Goal: Task Accomplishment & Management: Use online tool/utility

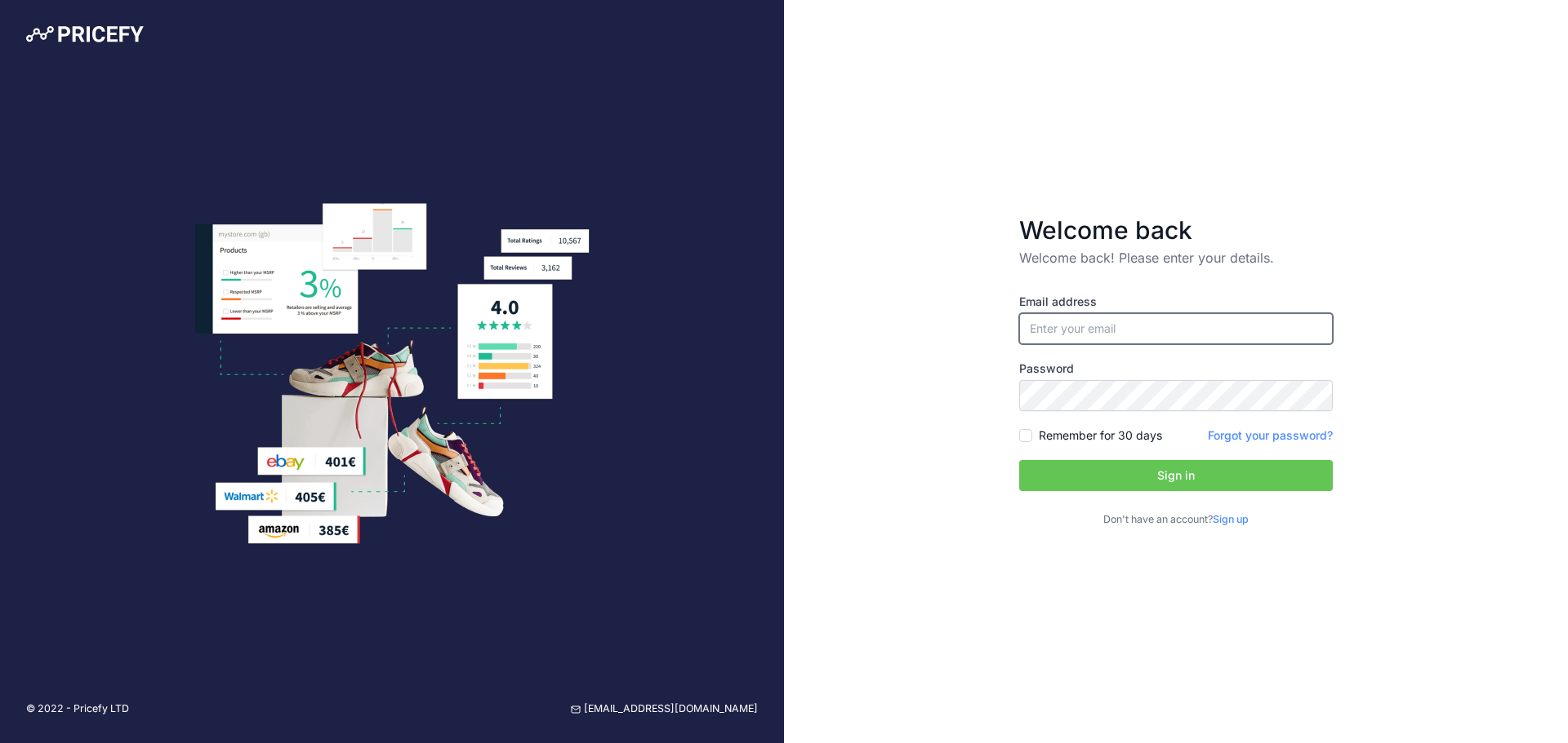
type input "Lewis@sprayerdepot.com"
click at [1206, 485] on button "Sign in" at bounding box center [1176, 476] width 314 height 31
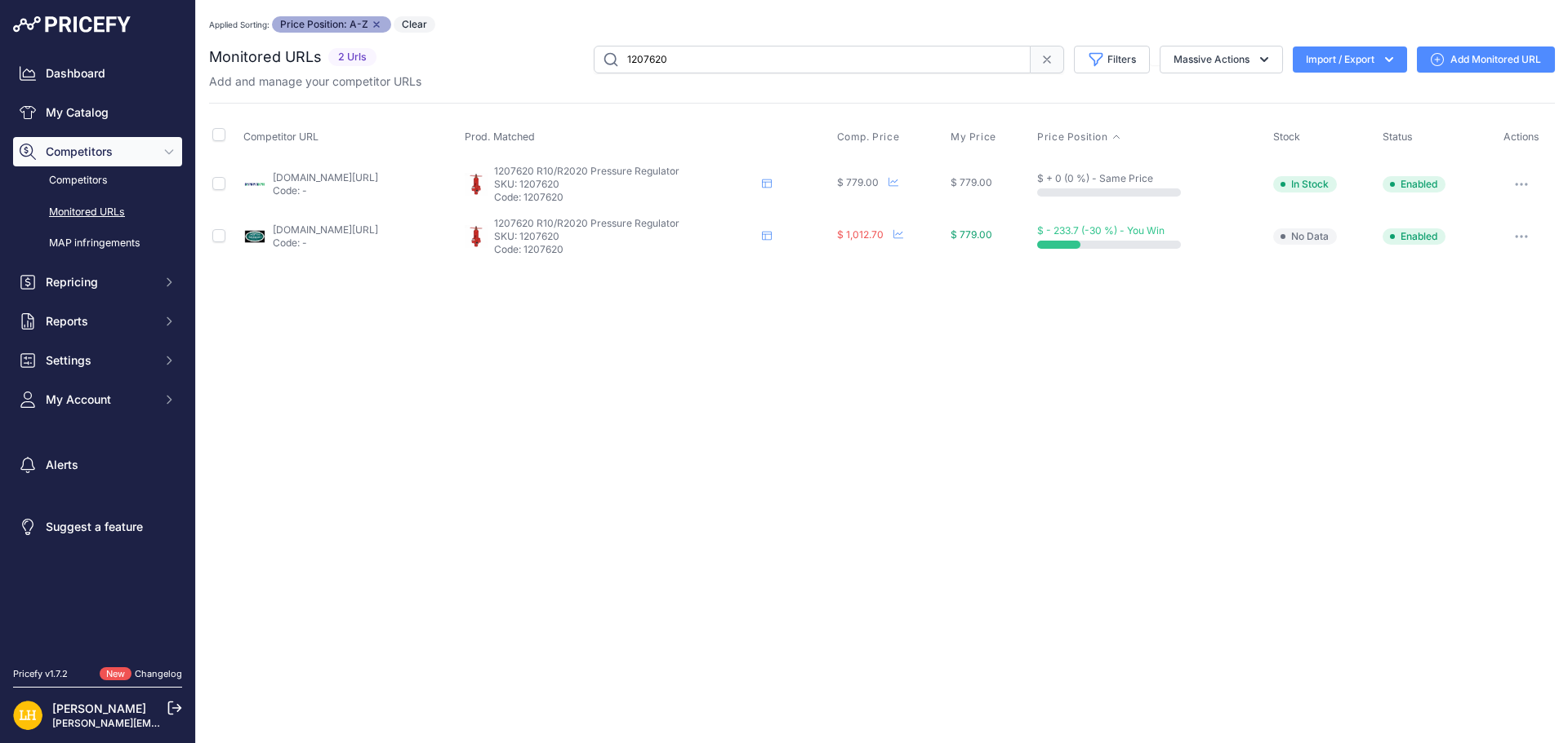
click at [1063, 285] on div "Close You are not connected to the internet. Applied Sorting: Price Position: A…" at bounding box center [881, 371] width 1372 height 743
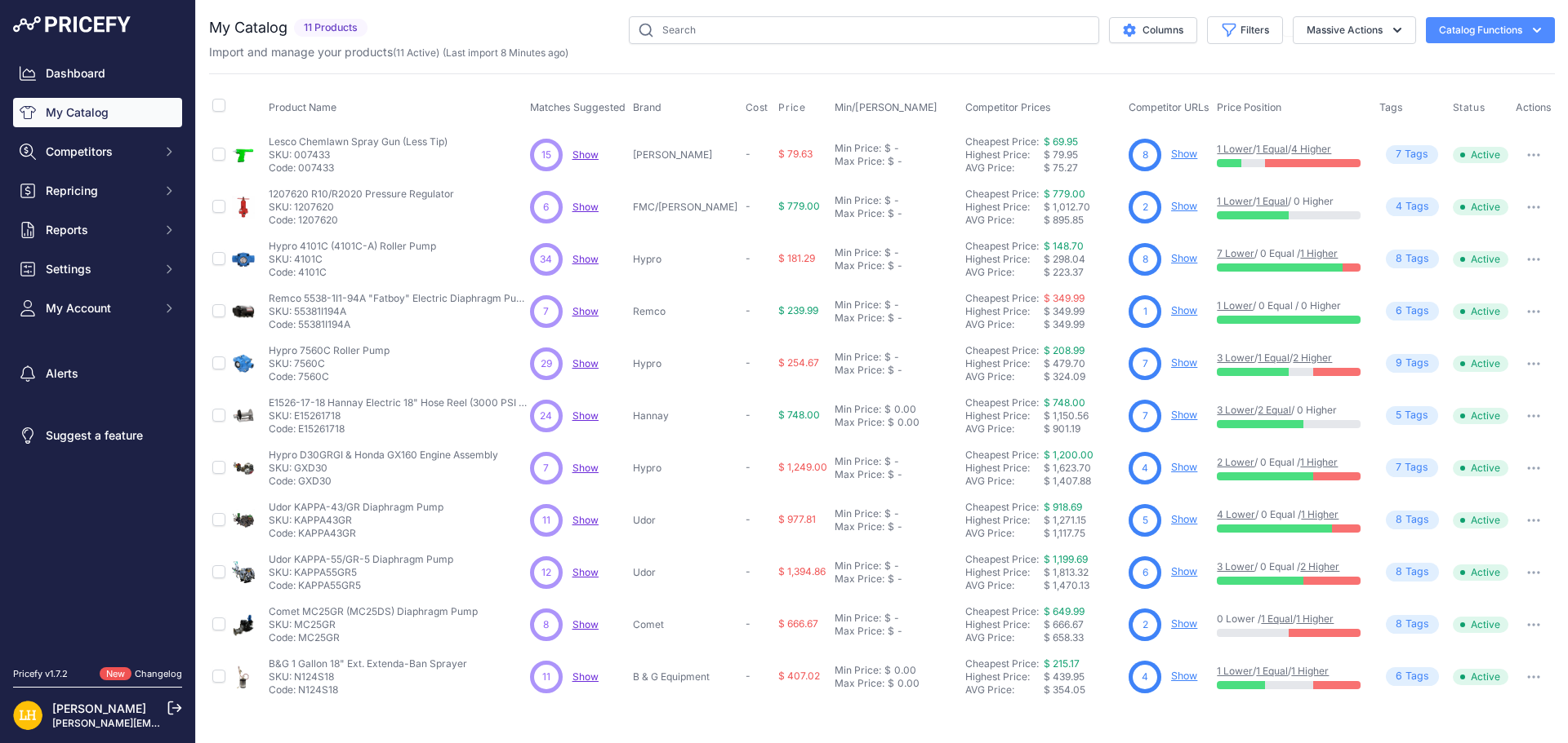
click at [1048, 221] on div "$ 895.85" at bounding box center [1082, 220] width 78 height 13
click at [1080, 224] on div "$ 895.85" at bounding box center [1082, 220] width 78 height 13
click at [1171, 204] on link "Show" at bounding box center [1183, 206] width 26 height 13
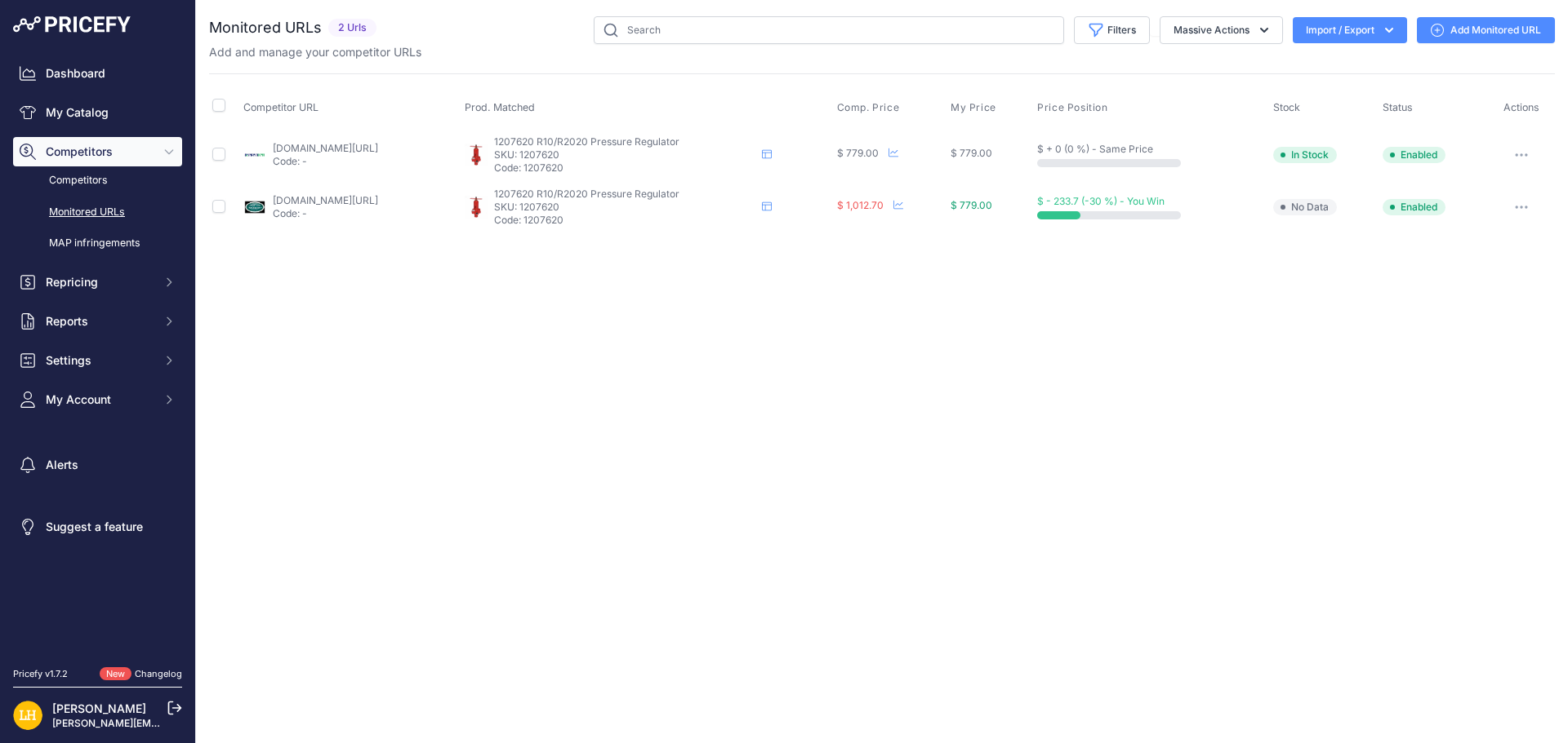
click at [1474, 30] on link "Add Monitored URL" at bounding box center [1485, 30] width 138 height 26
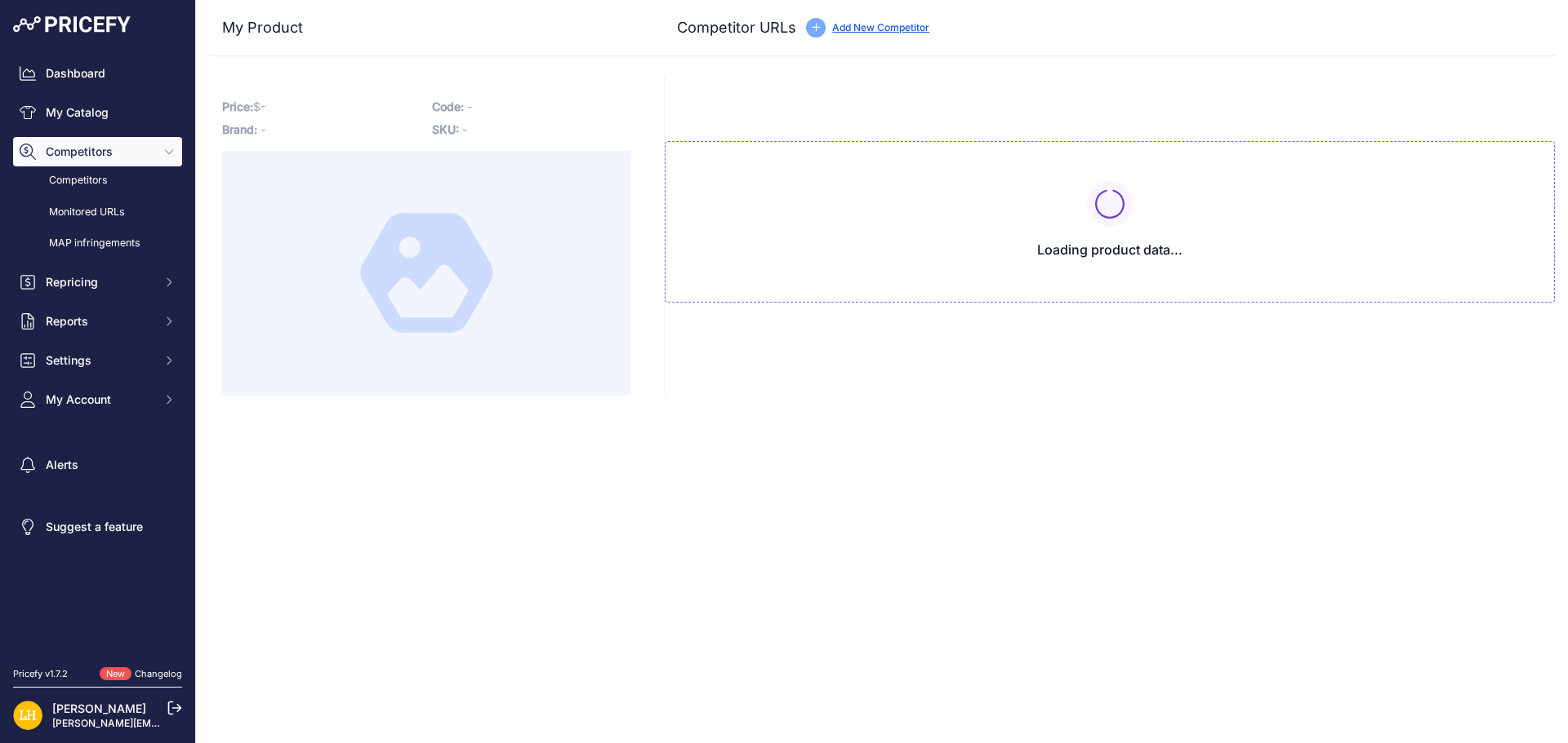
type input "www.sprayerdepot.com/products/1207620-r10-r2020-pressure-regulator?prirule_jdsn…"
type input "[DOMAIN_NAME][URL]"
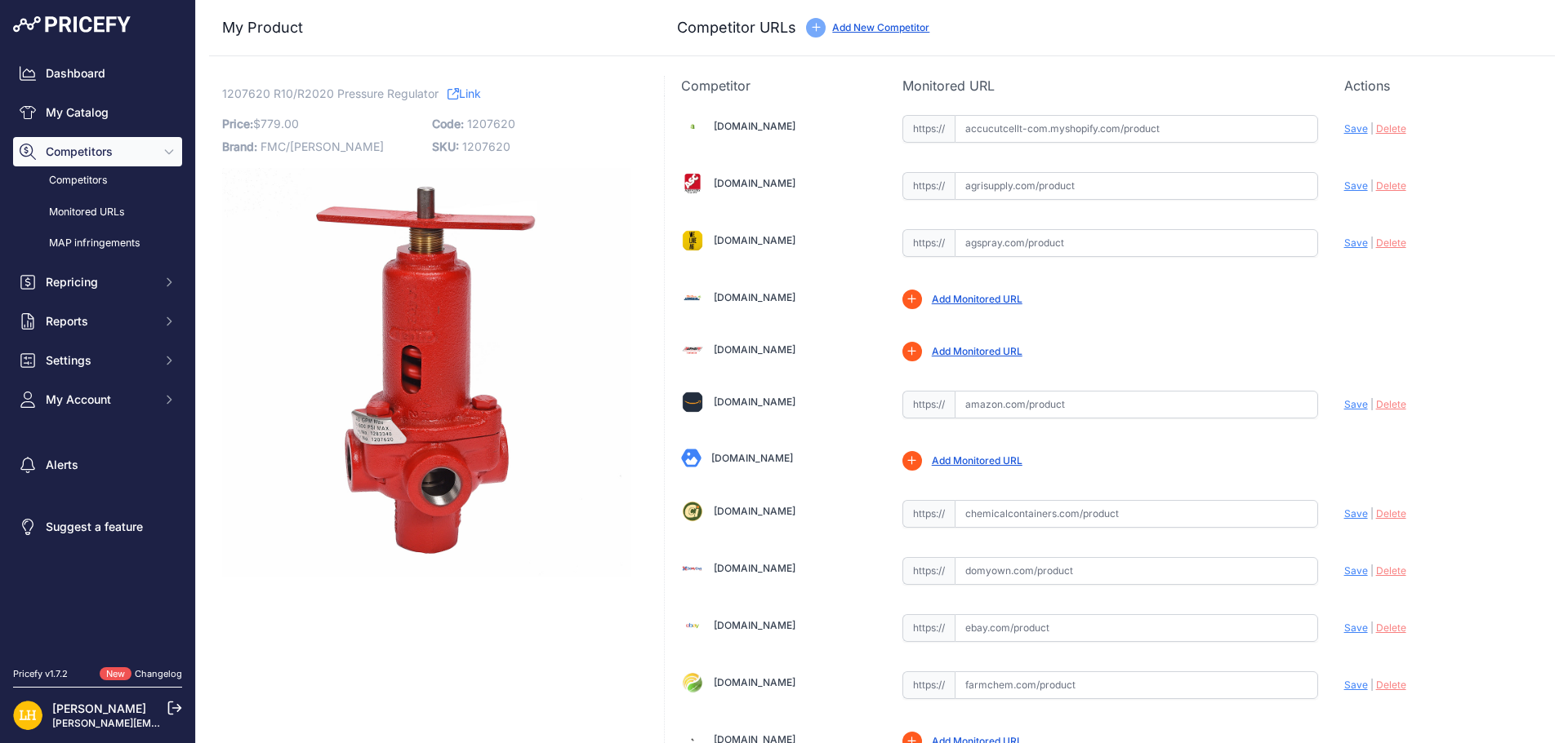
click at [910, 29] on link "Add New Competitor" at bounding box center [880, 28] width 97 height 13
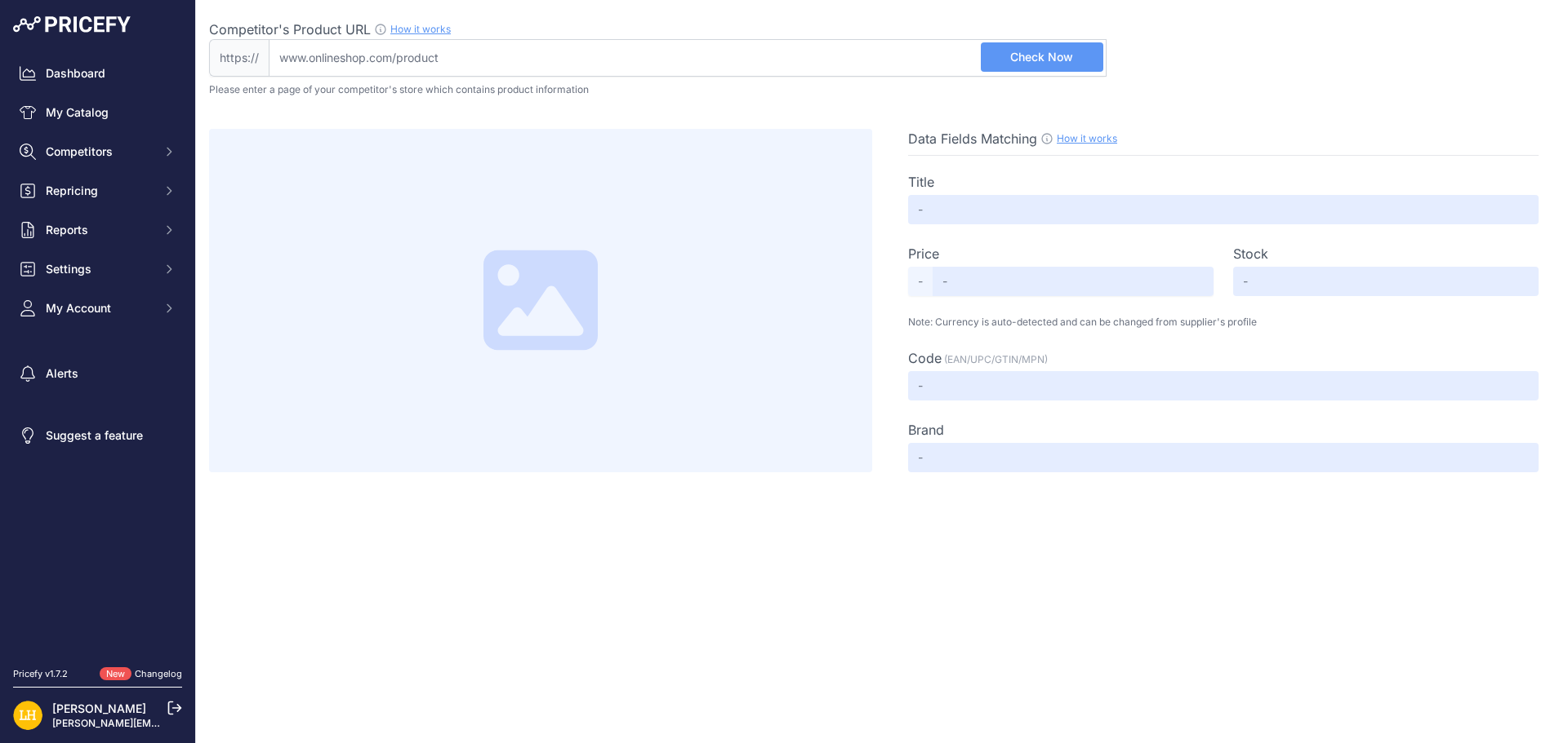
click at [535, 59] on input "Competitor's Product URL How it works In order to create your competitor's extr…" at bounding box center [688, 58] width 838 height 38
paste input "https://www.jbequipmentonline.com/product/relief-valve-3/"
type input "www.jbequipmentonline.com/product/relief-valve-3/"
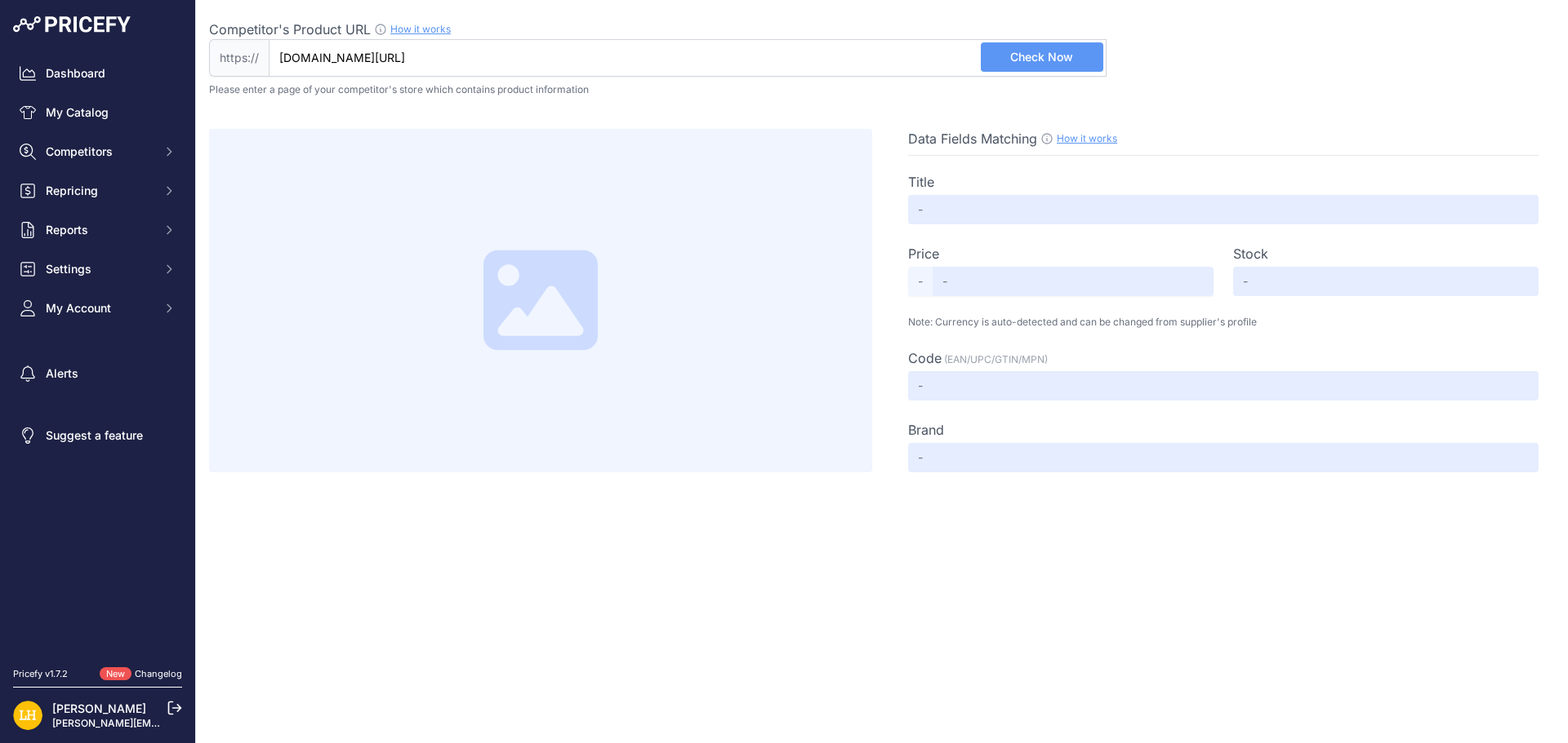
click at [1062, 59] on span "Check Now" at bounding box center [1042, 57] width 63 height 16
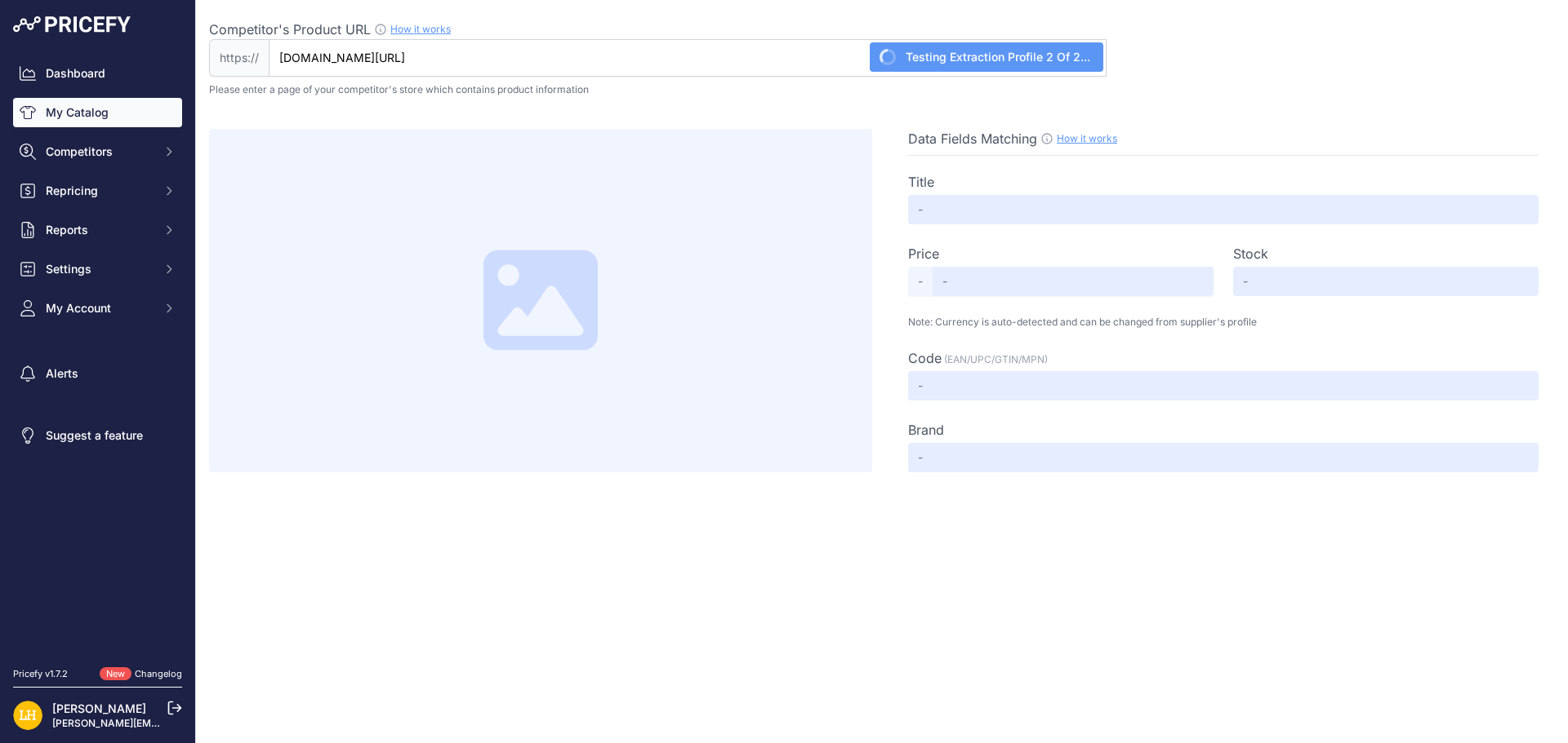
type input "Not Found"
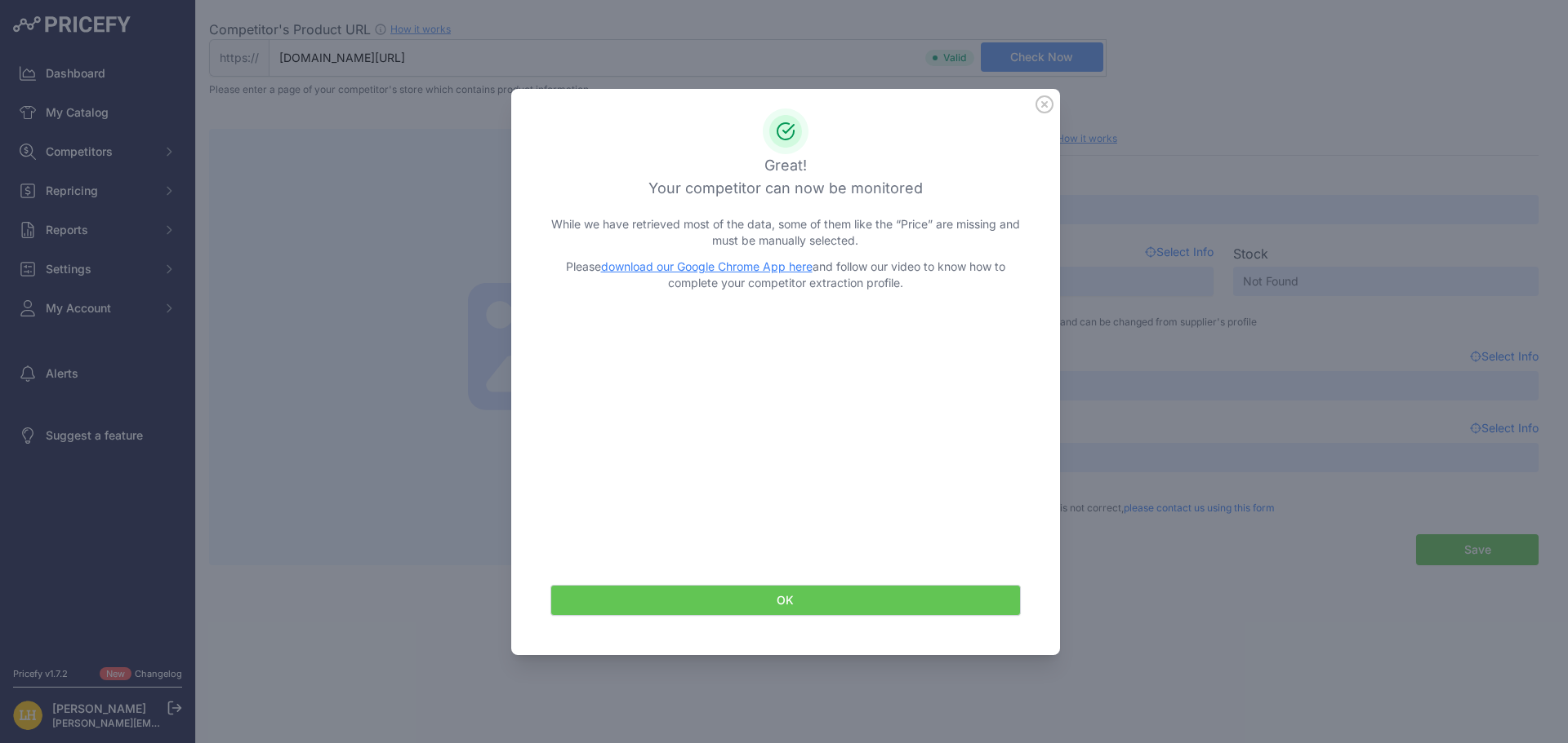
click at [1047, 106] on icon at bounding box center [1044, 104] width 16 height 16
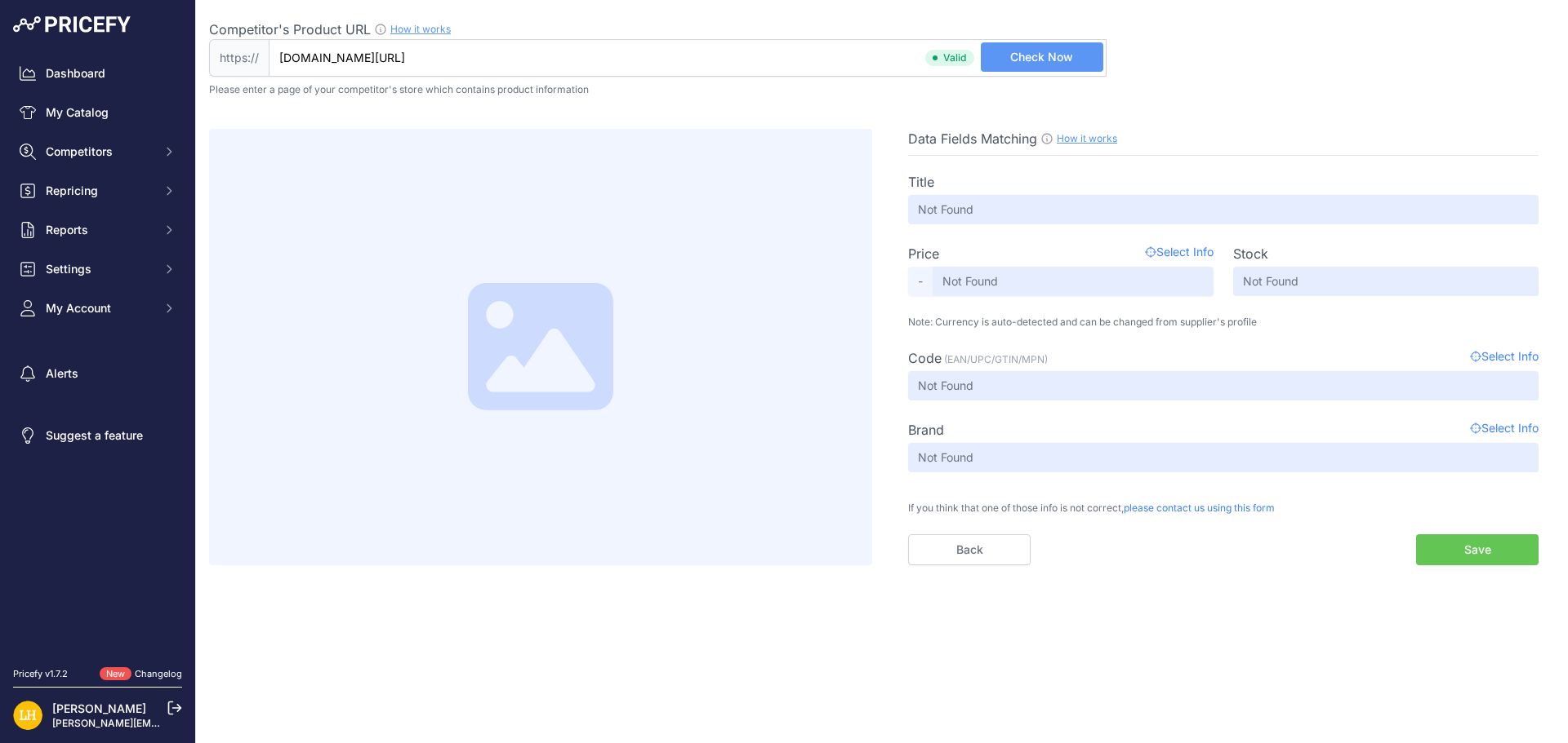
click at [1301, 77] on div "Competitor's Product URL How it works In order to create your competitor's extr…" at bounding box center [881, 283] width 1345 height 566
click at [1491, 561] on button "Save" at bounding box center [1477, 550] width 123 height 31
click at [96, 146] on span "Competitors" at bounding box center [99, 151] width 107 height 16
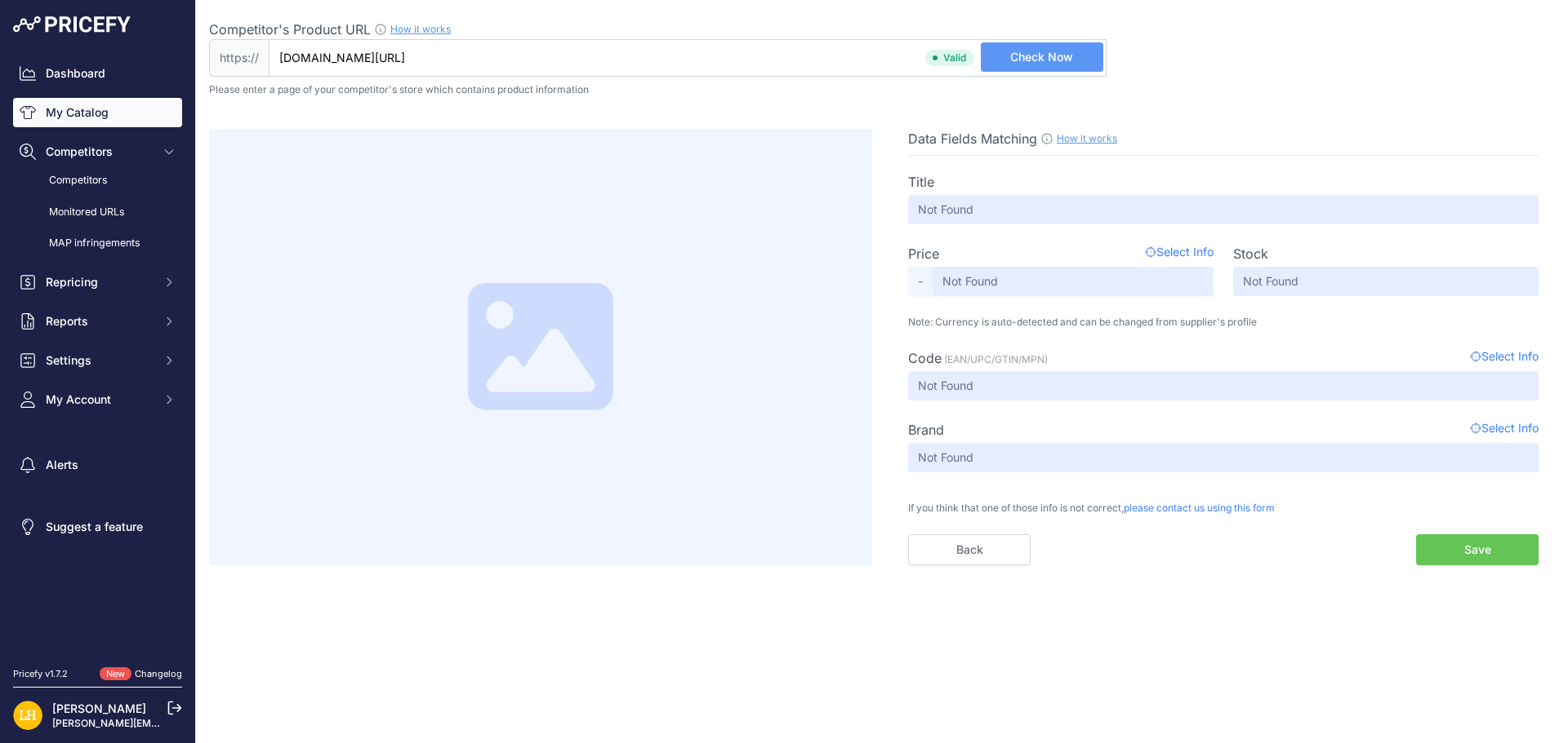
click at [96, 117] on link "My Catalog" at bounding box center [97, 113] width 169 height 30
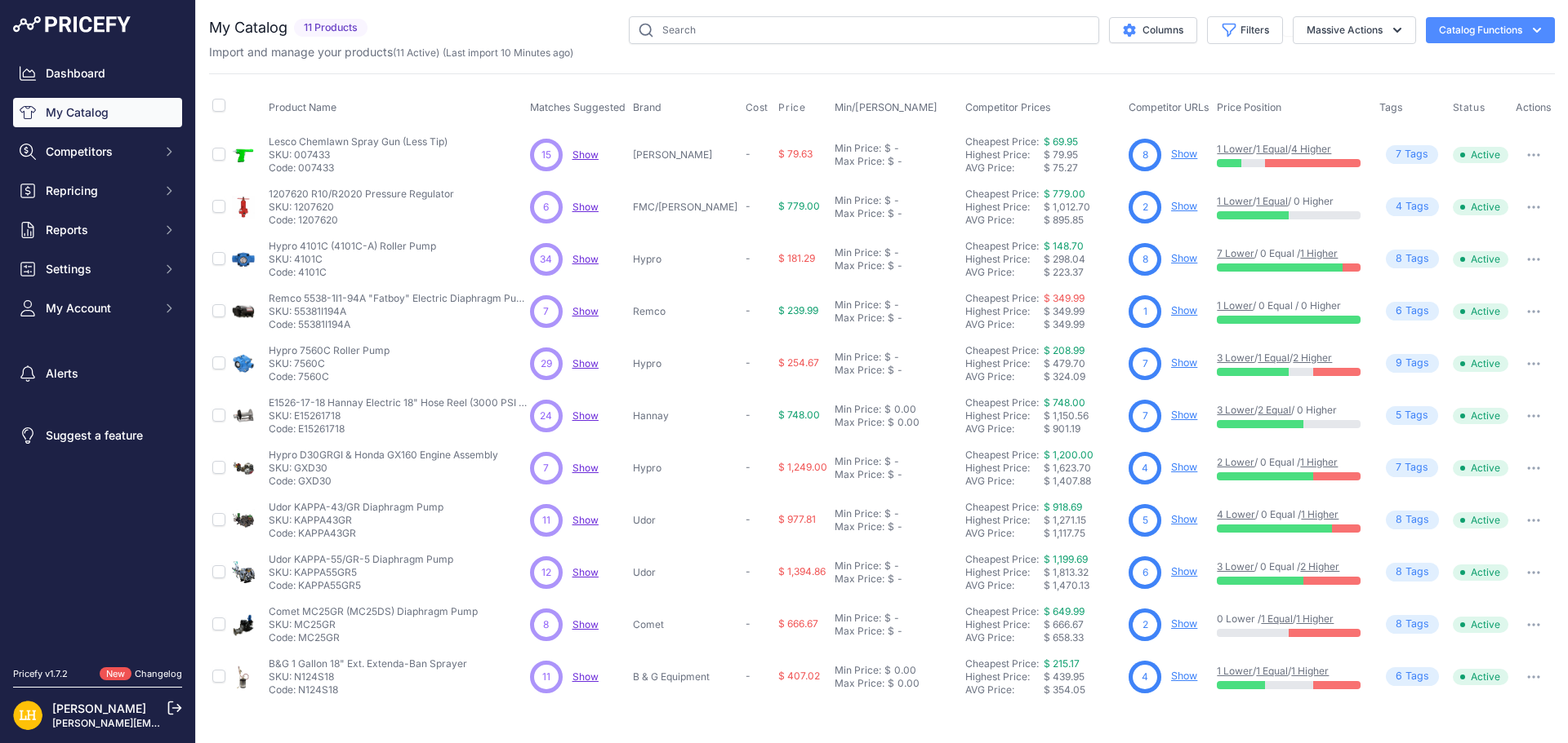
click at [1171, 207] on link "Show" at bounding box center [1183, 206] width 26 height 13
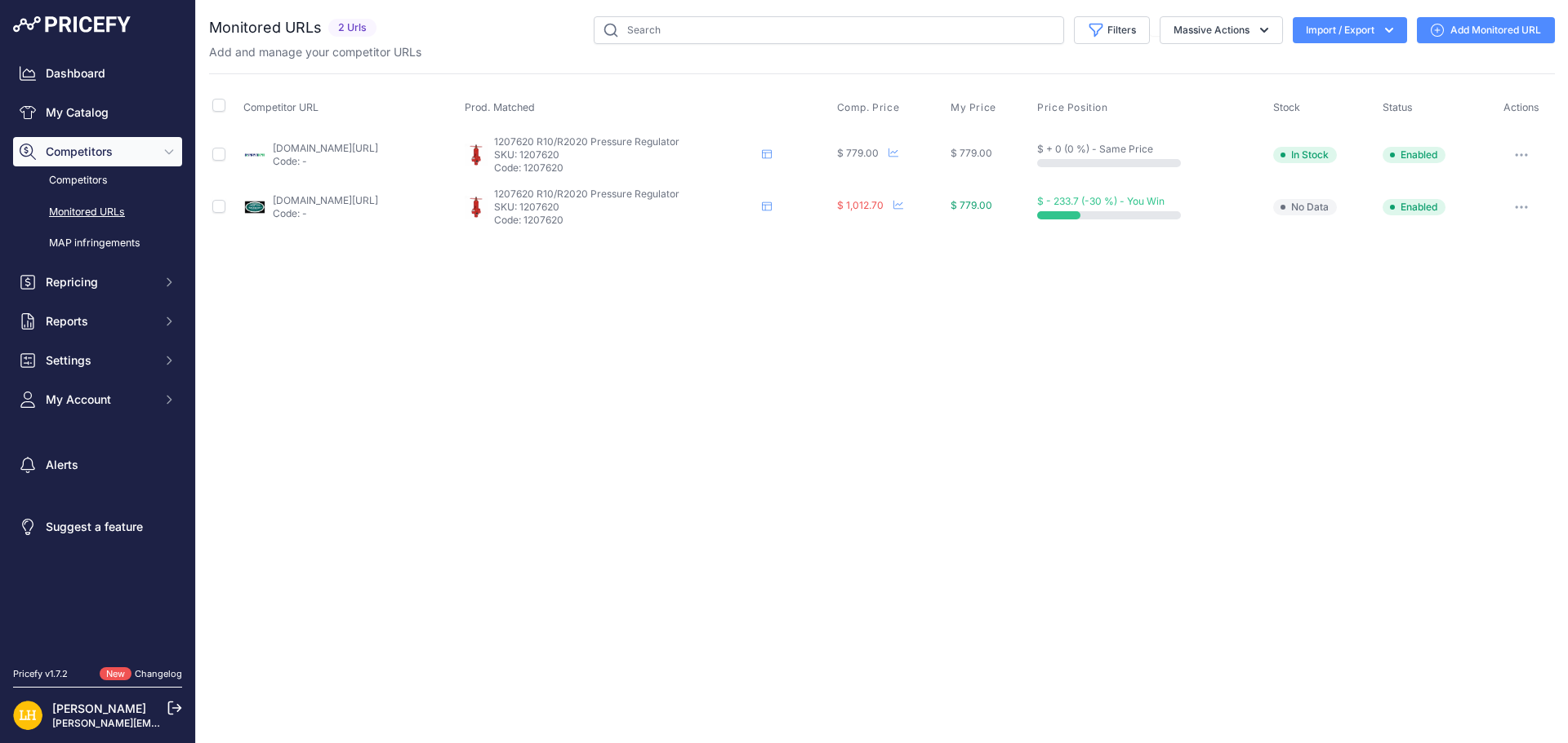
click at [1340, 35] on button "Import / Export" at bounding box center [1349, 30] width 114 height 26
click at [1037, 74] on div "Competitor URL Prod. Matched Comp. Price My Price" at bounding box center [881, 154] width 1345 height 160
click at [69, 111] on link "My Catalog" at bounding box center [97, 113] width 169 height 30
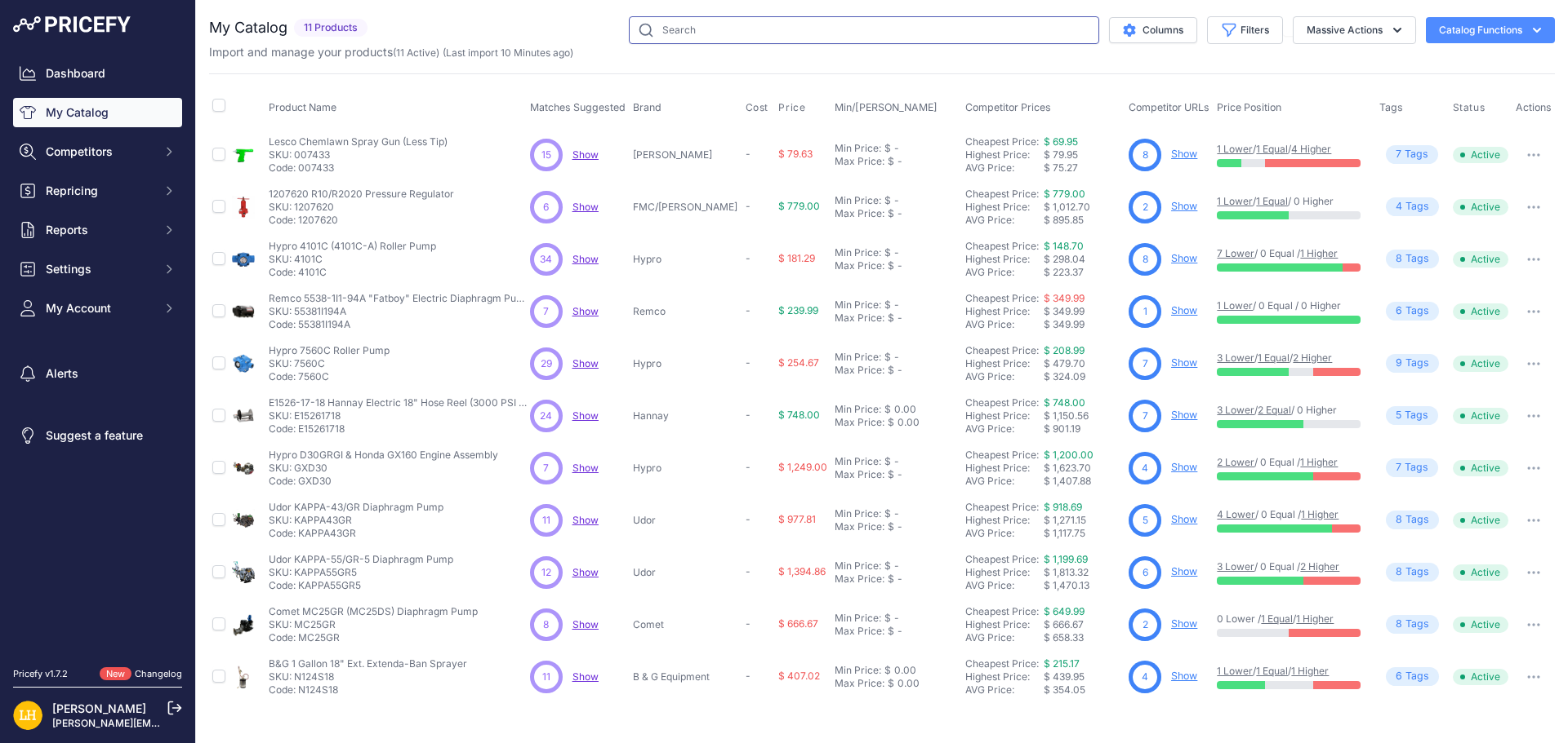
click at [707, 24] on input "text" at bounding box center [864, 30] width 470 height 28
paste input "[URL][DOMAIN_NAME]"
type input "https://www.jbequipmentonline.com/product/relief-valve-3/"
click at [118, 149] on span "Competitors" at bounding box center [99, 151] width 107 height 16
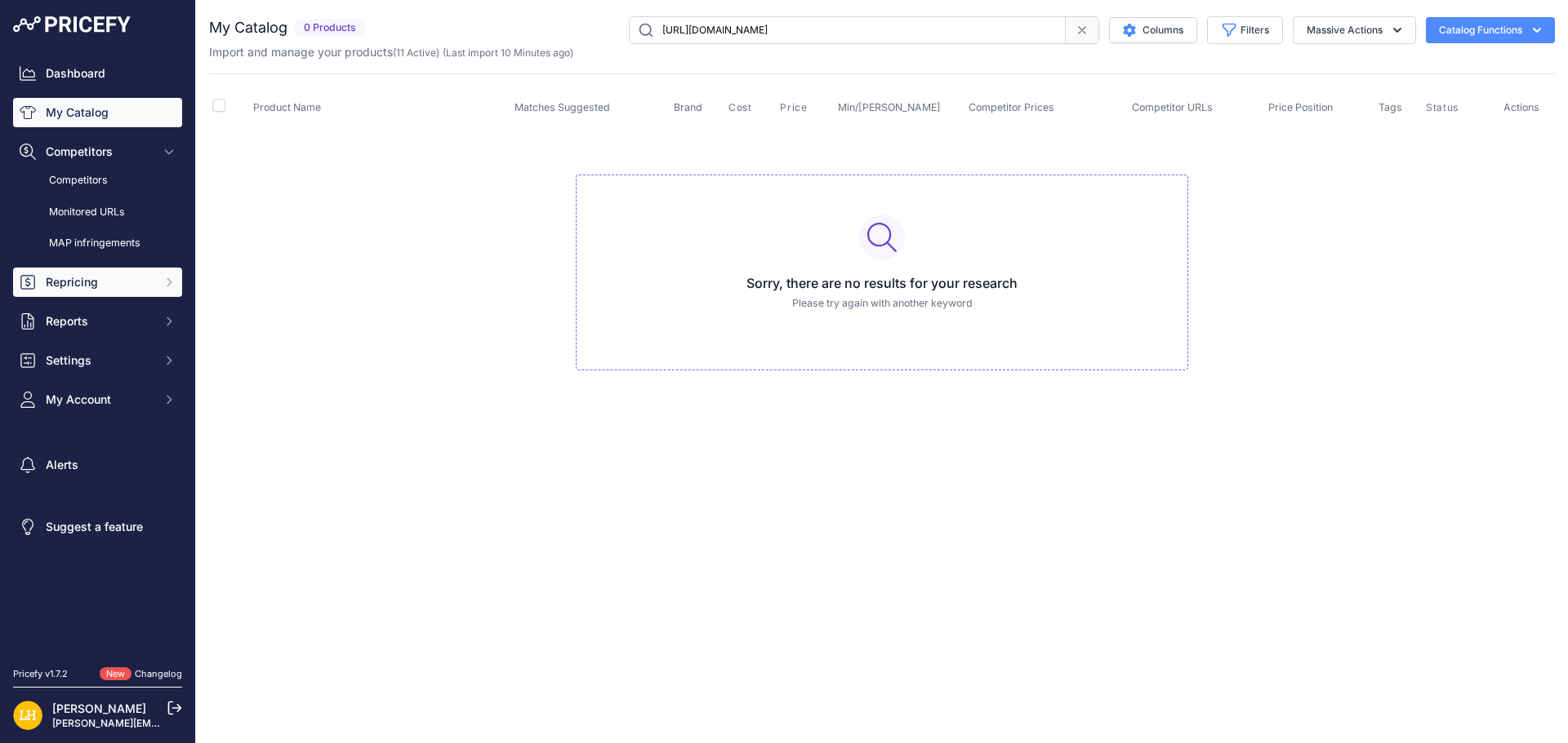
click at [113, 269] on button "Repricing" at bounding box center [97, 282] width 169 height 30
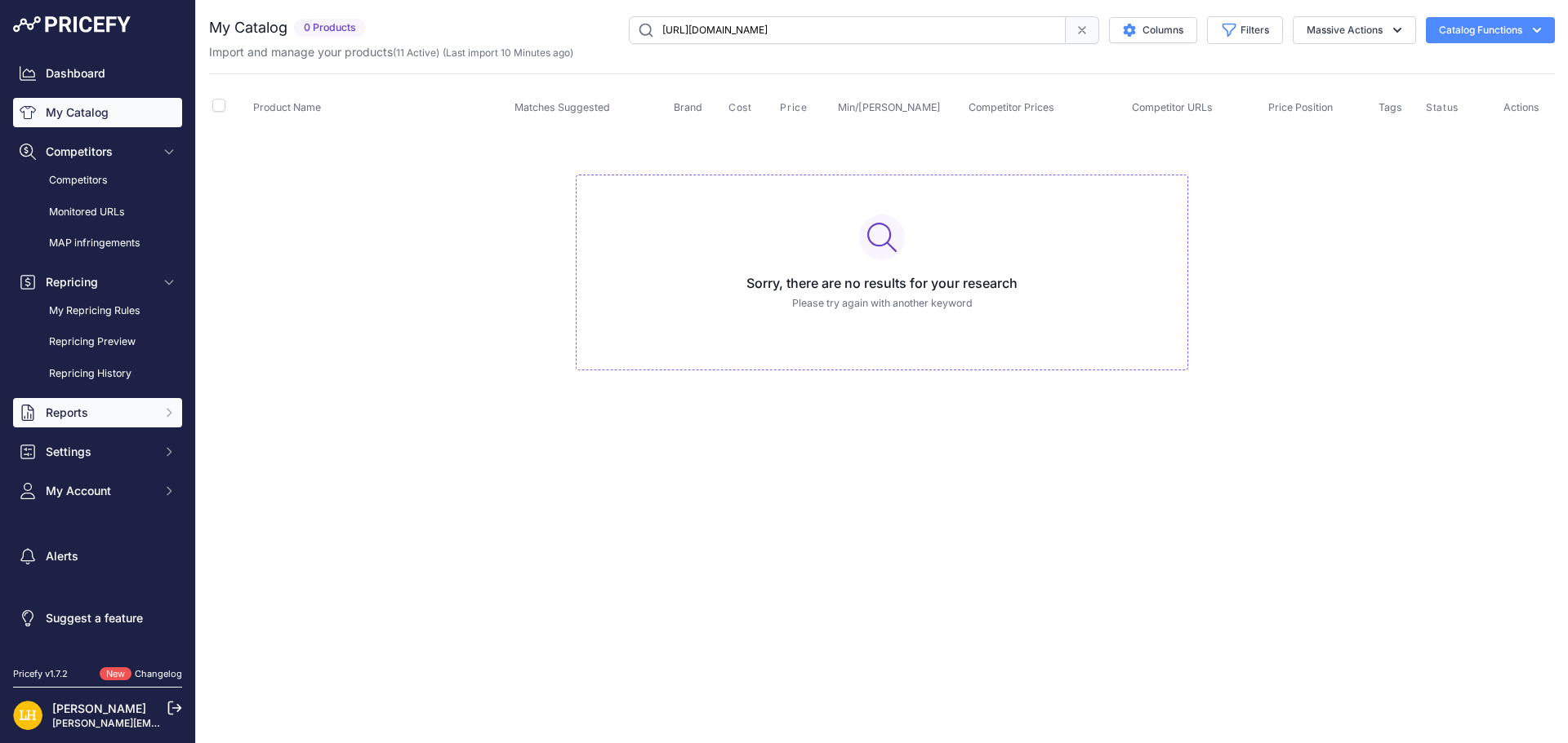
click at [123, 408] on span "Reports" at bounding box center [99, 412] width 107 height 16
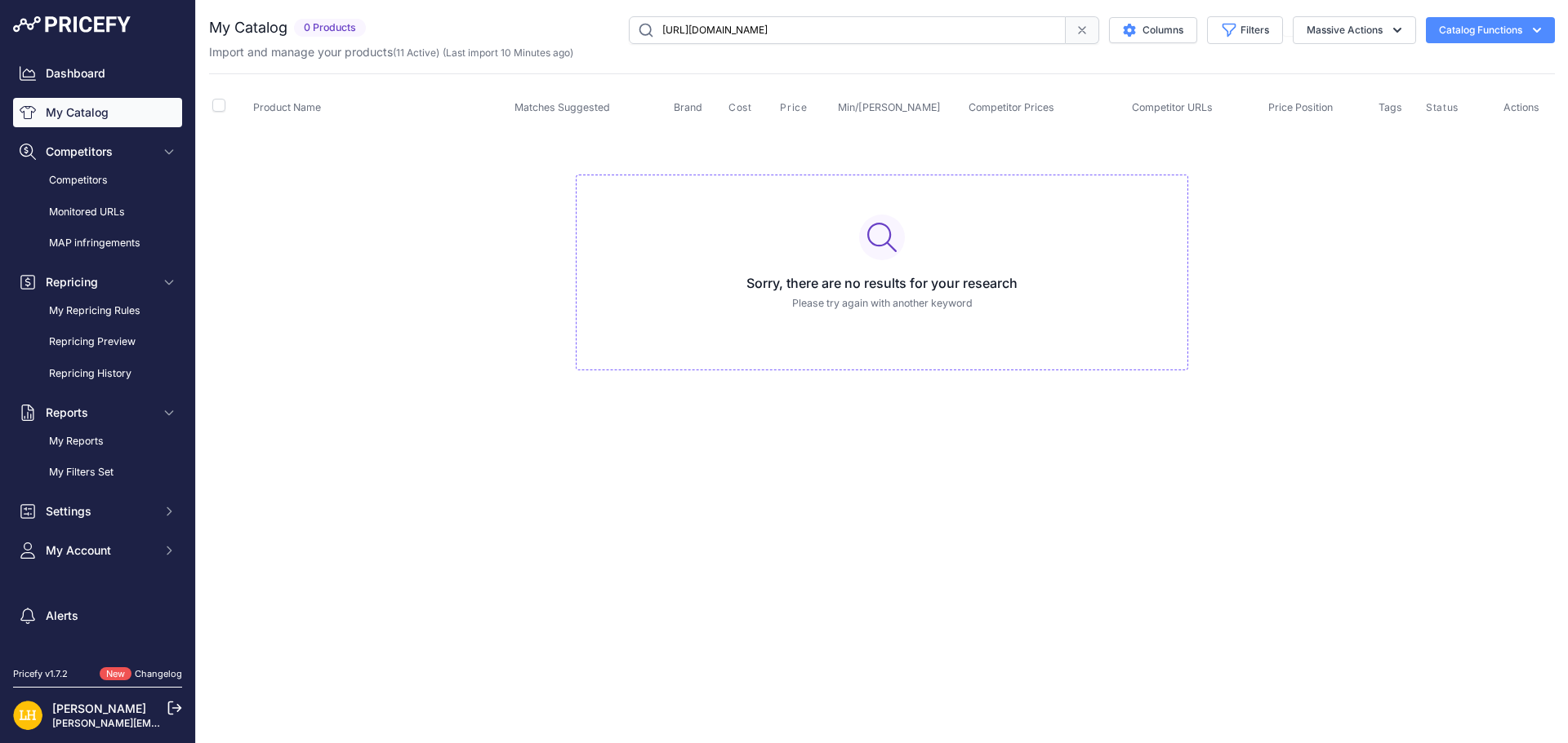
click at [74, 113] on link "My Catalog" at bounding box center [97, 113] width 169 height 30
click at [1075, 31] on icon at bounding box center [1081, 30] width 13 height 13
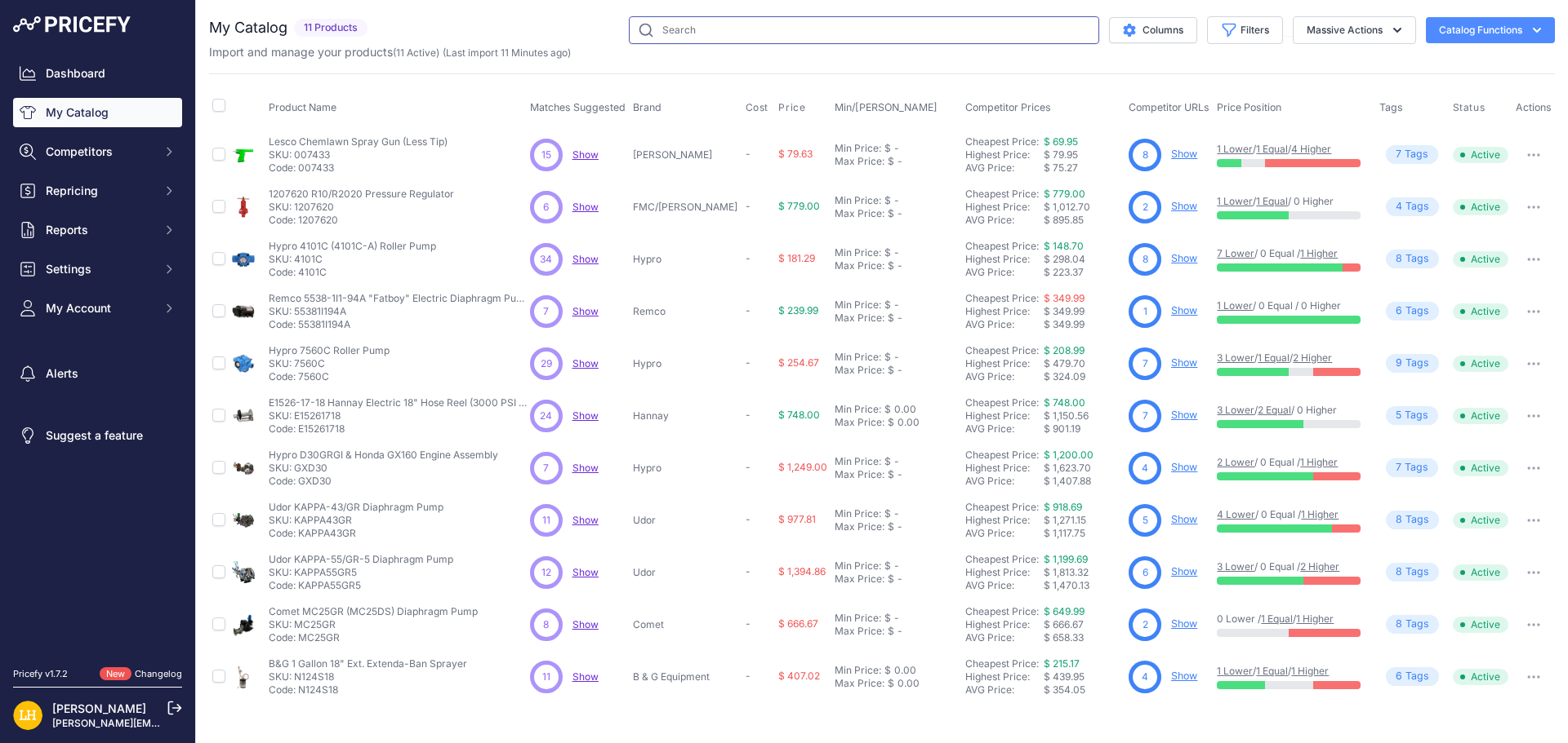
click at [792, 27] on input "text" at bounding box center [864, 30] width 470 height 28
click at [1171, 208] on link "Show" at bounding box center [1183, 206] width 26 height 13
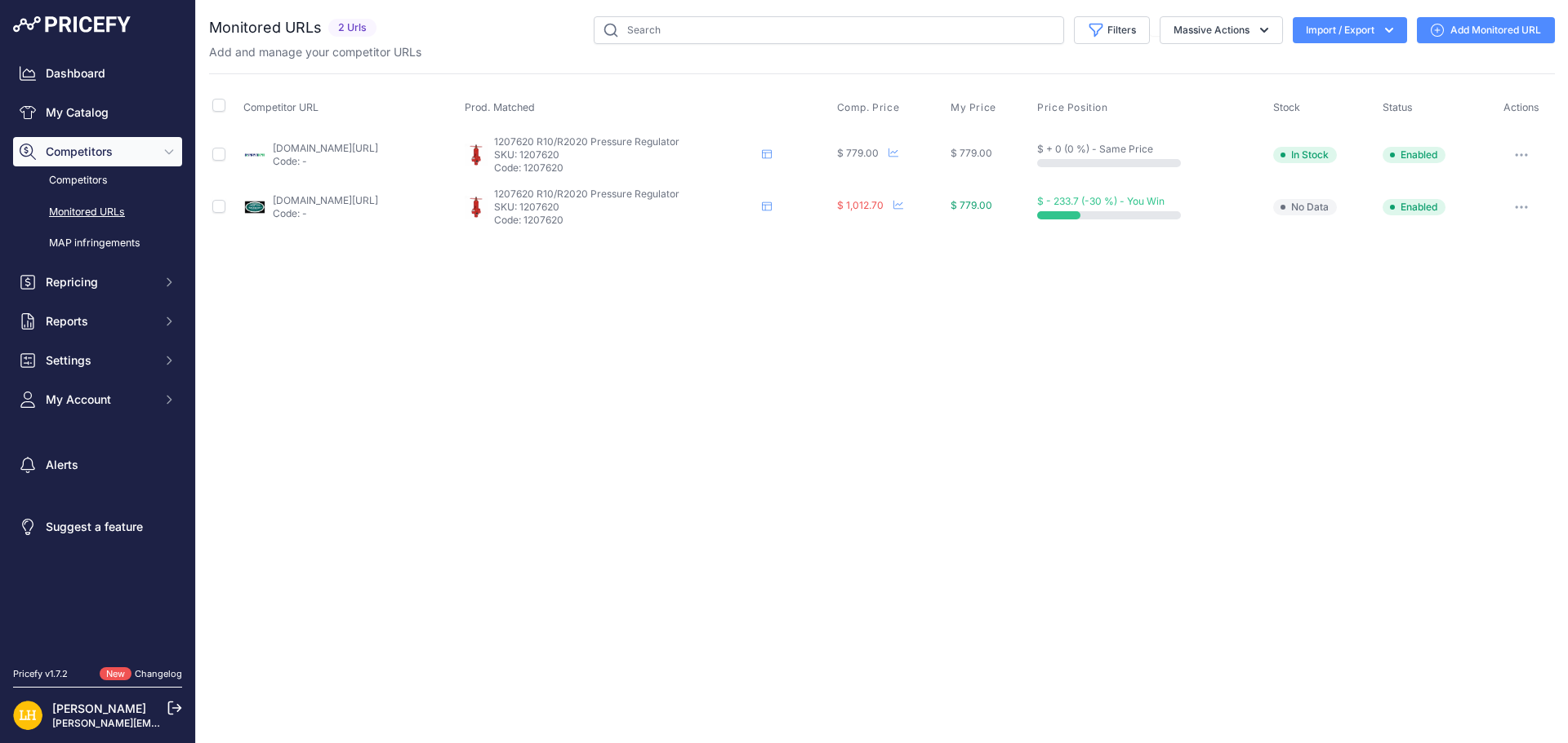
click at [1518, 35] on link "Add Monitored URL" at bounding box center [1485, 30] width 138 height 26
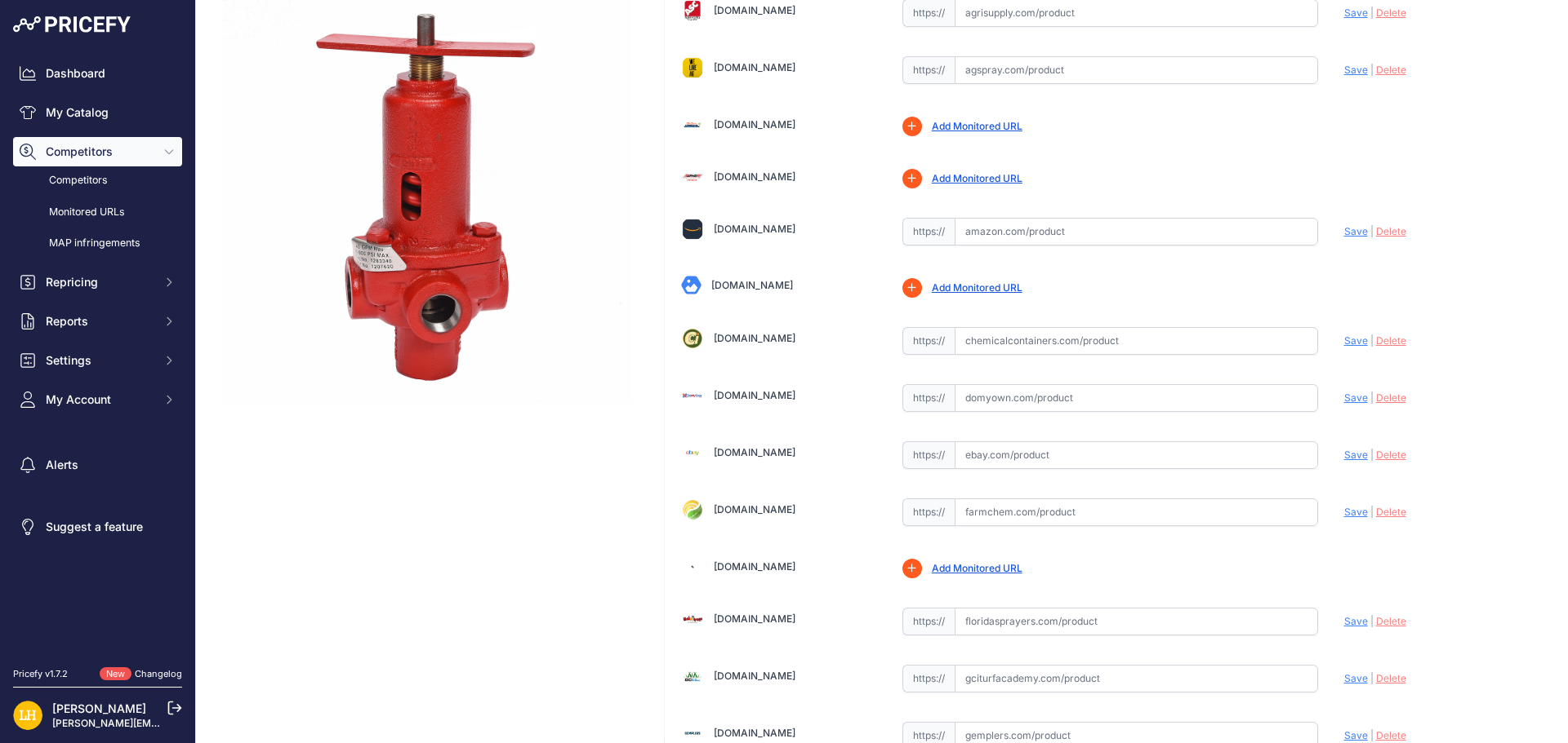
scroll to position [245, 0]
